Goal: Communication & Community: Answer question/provide support

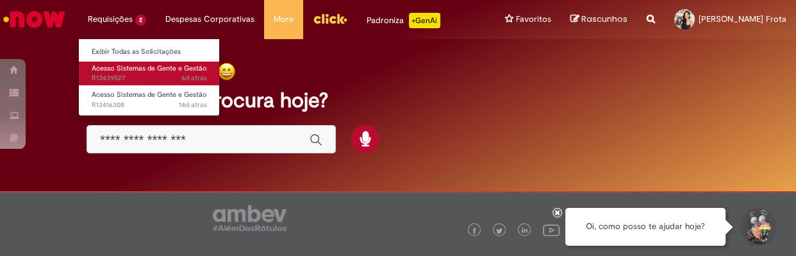
click at [142, 75] on span "6d atrás 6 dias atrás R13439527" at bounding box center [149, 78] width 115 height 10
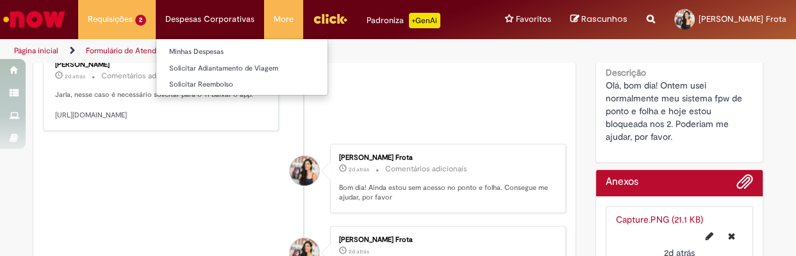
scroll to position [629, 0]
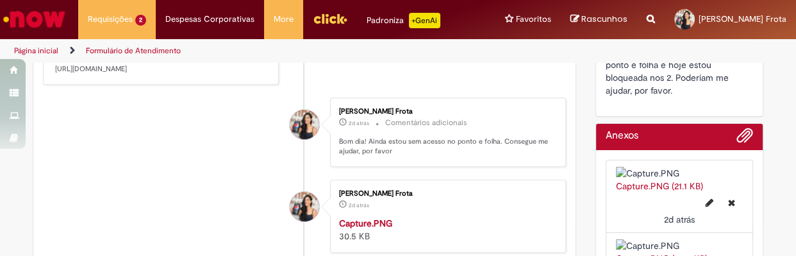
drag, startPoint x: 47, startPoint y: 118, endPoint x: 250, endPoint y: 129, distance: 202.9
click at [250, 80] on div "[PERSON_NAME] 2d atrás 2 dias atrás Comentários adicionais Jarla, nesse caso é …" at bounding box center [161, 44] width 228 height 72
copy p "[URL][DOMAIN_NAME]"
click at [99, 19] on li "Requisições 2 Exibir Todas as Solicitações Acesso Sistemas de Gente e Gestão 6d…" at bounding box center [117, 19] width 78 height 38
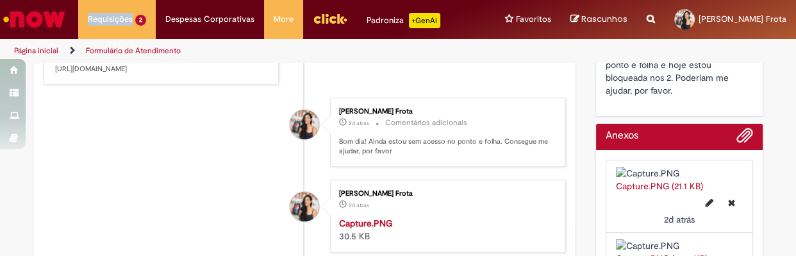
click at [150, 234] on ul "[PERSON_NAME] 2d atrás 2 dias atrás Comentários adicionais Você não vai criar u…" at bounding box center [304, 181] width 523 height 1169
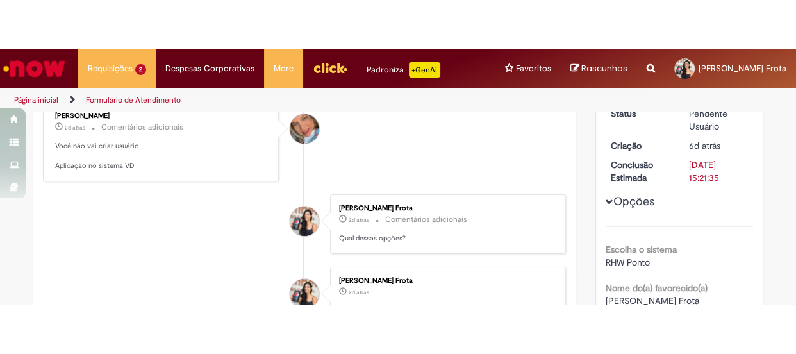
scroll to position [140, 0]
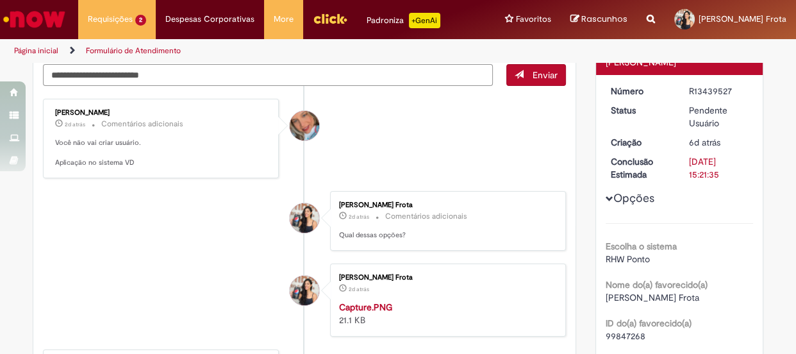
click at [124, 76] on textarea "Digite sua mensagem aqui..." at bounding box center [268, 75] width 450 height 22
click at [80, 75] on textarea "**********" at bounding box center [268, 75] width 450 height 22
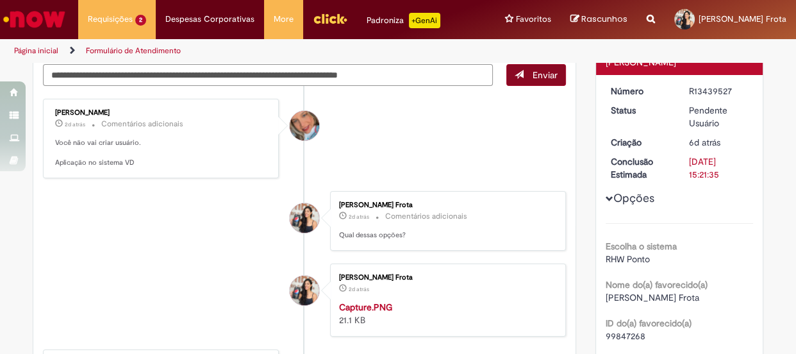
type textarea "**********"
click at [533, 80] on button "Enviar" at bounding box center [536, 75] width 60 height 22
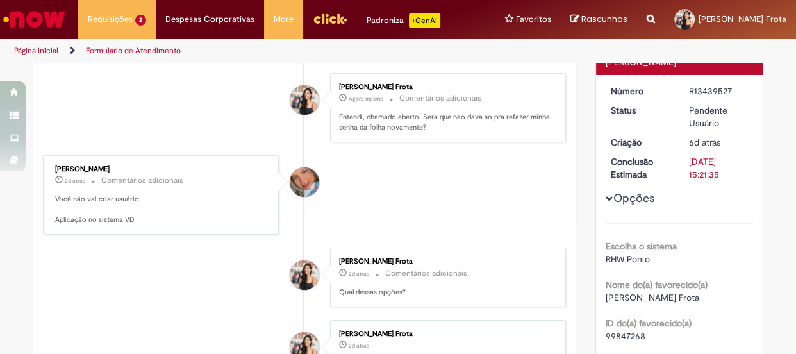
scroll to position [114, 0]
